Goal: Information Seeking & Learning: Check status

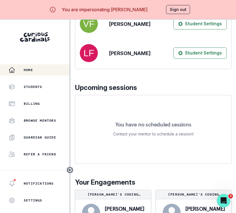
scroll to position [120, 0]
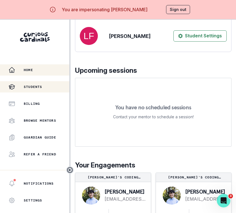
click at [44, 88] on div "Students" at bounding box center [38, 87] width 61 height 7
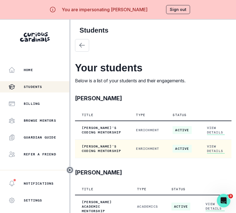
scroll to position [20, 0]
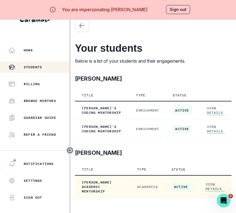
click at [205, 182] on link "View Details" at bounding box center [214, 186] width 19 height 9
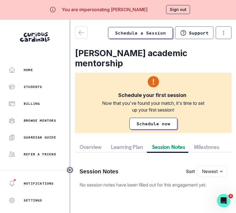
click at [169, 142] on button "Session Notes" at bounding box center [168, 147] width 42 height 10
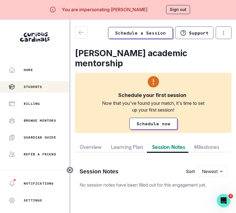
click at [44, 90] on button "Students" at bounding box center [34, 86] width 69 height 11
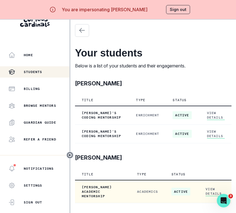
scroll to position [20, 0]
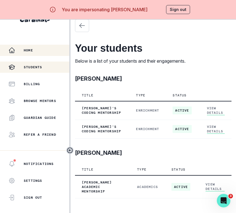
click at [42, 53] on div "Home" at bounding box center [38, 50] width 61 height 7
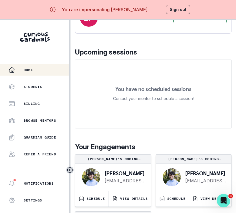
scroll to position [176, 0]
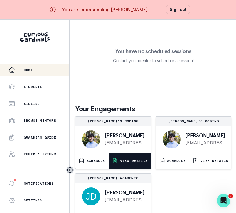
click at [135, 164] on button "VIEW DETAILS" at bounding box center [130, 161] width 42 height 16
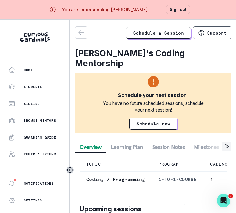
click at [175, 142] on button "Session Notes" at bounding box center [168, 147] width 42 height 10
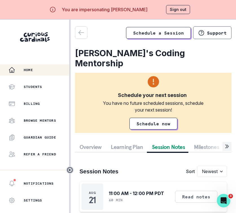
click at [42, 70] on div "Home" at bounding box center [38, 70] width 61 height 7
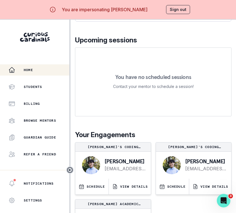
scroll to position [176, 0]
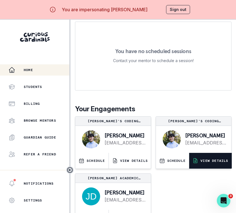
click at [201, 162] on p "VIEW DETAILS" at bounding box center [214, 161] width 28 height 5
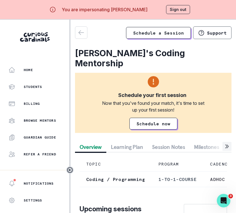
click at [162, 142] on button "Session Notes" at bounding box center [168, 147] width 42 height 10
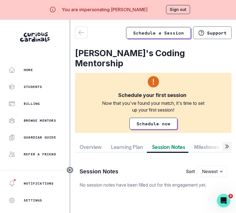
scroll to position [20, 0]
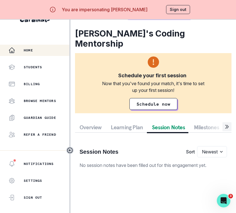
click at [40, 51] on div "Home" at bounding box center [38, 50] width 61 height 7
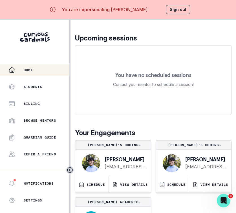
scroll to position [176, 0]
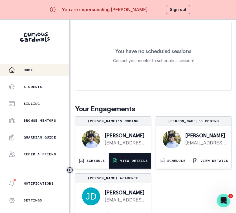
click at [145, 159] on p "VIEW DETAILS" at bounding box center [134, 161] width 28 height 5
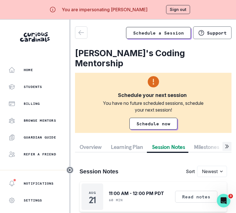
click at [159, 142] on button "Session Notes" at bounding box center [168, 147] width 42 height 10
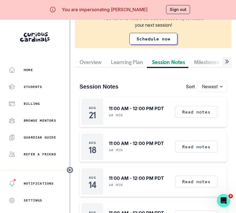
scroll to position [20, 0]
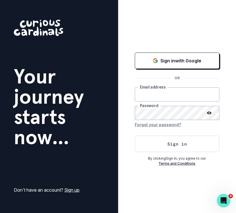
type input "[PERSON_NAME][EMAIL_ADDRESS][DOMAIN_NAME]"
